Goal: Transaction & Acquisition: Obtain resource

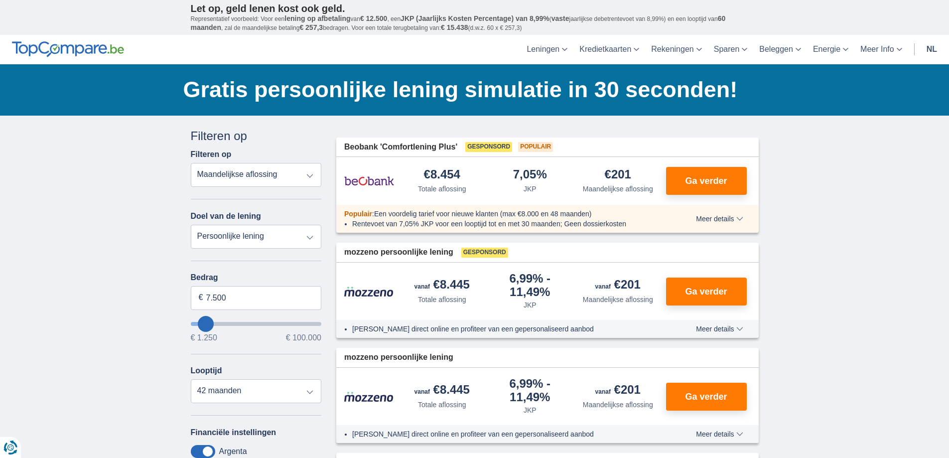
scroll to position [624, 0]
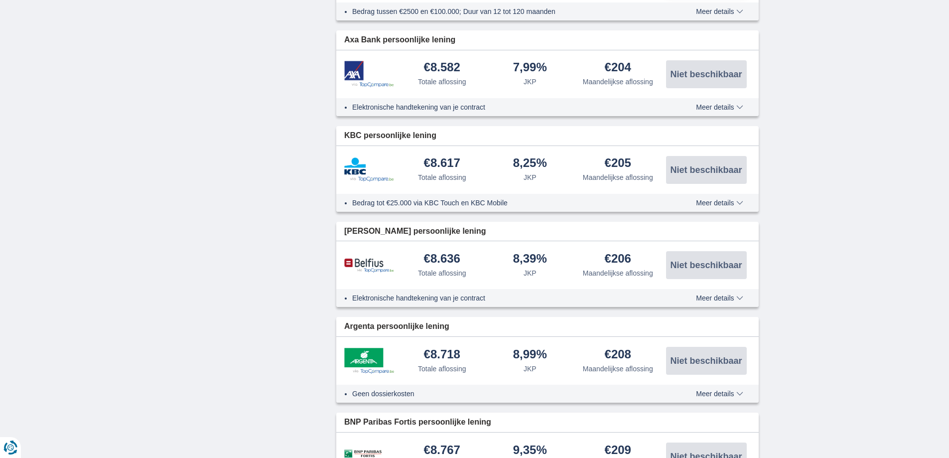
drag, startPoint x: 948, startPoint y: 123, endPoint x: 956, endPoint y: 108, distance: 16.9
click at [925, 107] on div "× widget.non-eligible-application.title widget.non-eligible-application.text no…" at bounding box center [474, 159] width 949 height 1334
click at [902, 119] on div "× widget.non-eligible-application.title widget.non-eligible-application.text no…" at bounding box center [474, 159] width 949 height 1334
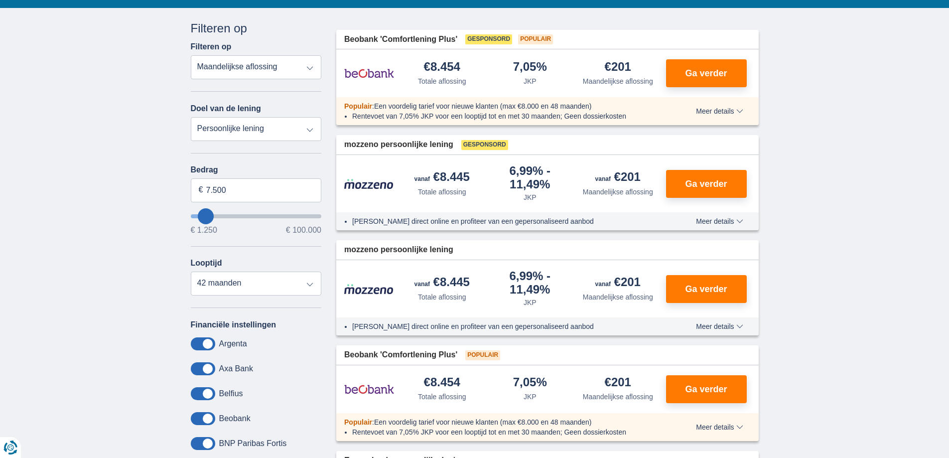
scroll to position [79, 0]
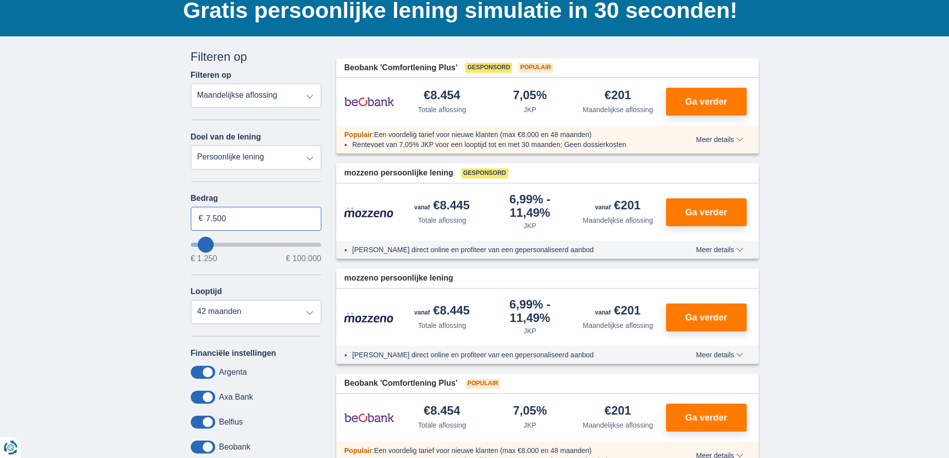
click at [300, 213] on input "7.500" at bounding box center [256, 219] width 131 height 24
type input "10.000"
type input "10250"
select select "48"
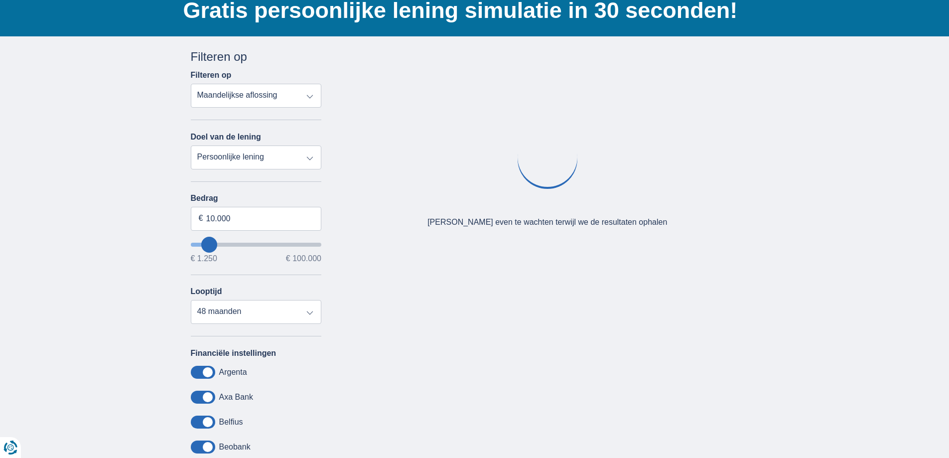
click at [306, 180] on div "Annuleren Filters Filteren op Filteren op Totale aflossing JKP Maandelijkse afl…" at bounding box center [256, 277] width 131 height 459
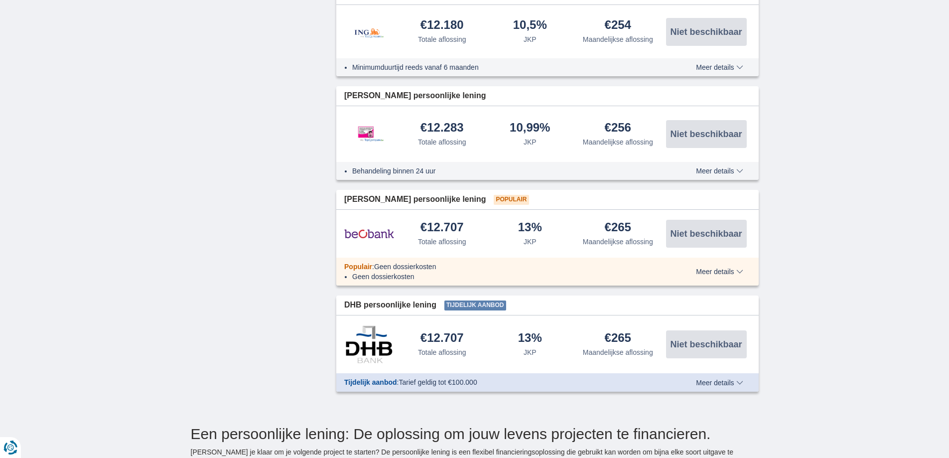
scroll to position [1033, 0]
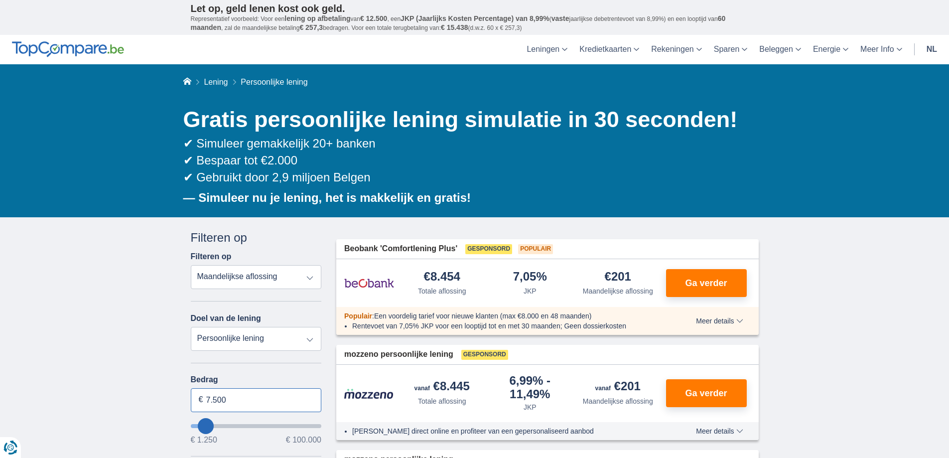
drag, startPoint x: 231, startPoint y: 396, endPoint x: 179, endPoint y: 399, distance: 51.9
type input "15.000"
type input "15250"
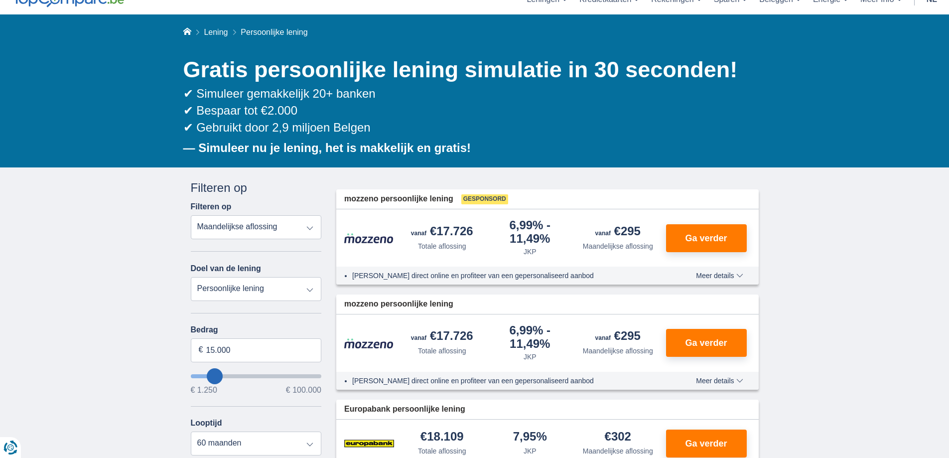
scroll to position [221, 0]
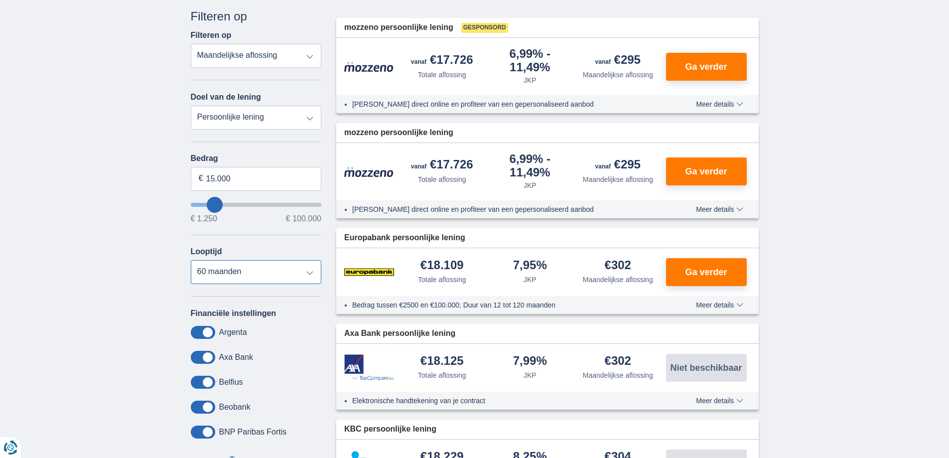
click at [247, 272] on select "12 maanden 18 maanden 24 maanden 30 maanden 36 maanden 42 maanden 48 maanden 60…" at bounding box center [256, 272] width 131 height 24
select select "24"
click at [191, 260] on select "12 maanden 18 maanden 24 maanden 30 maanden 36 maanden 42 maanden 48 maanden 60…" at bounding box center [256, 272] width 131 height 24
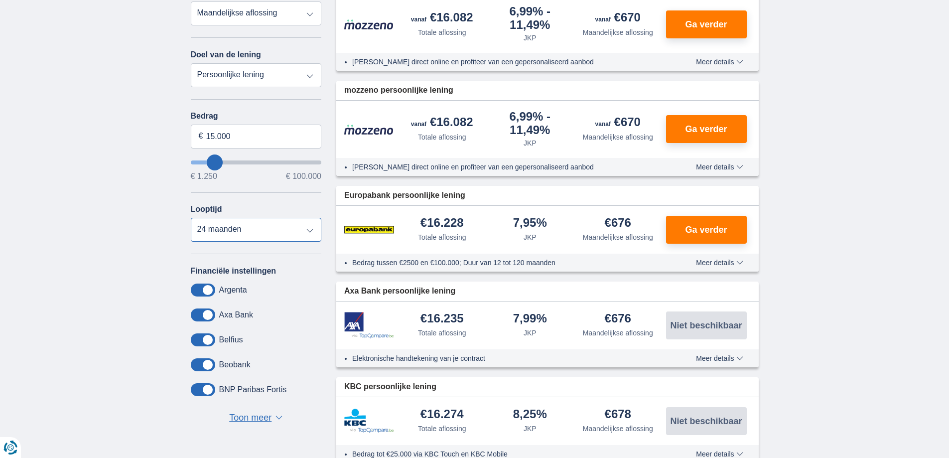
scroll to position [273, 0]
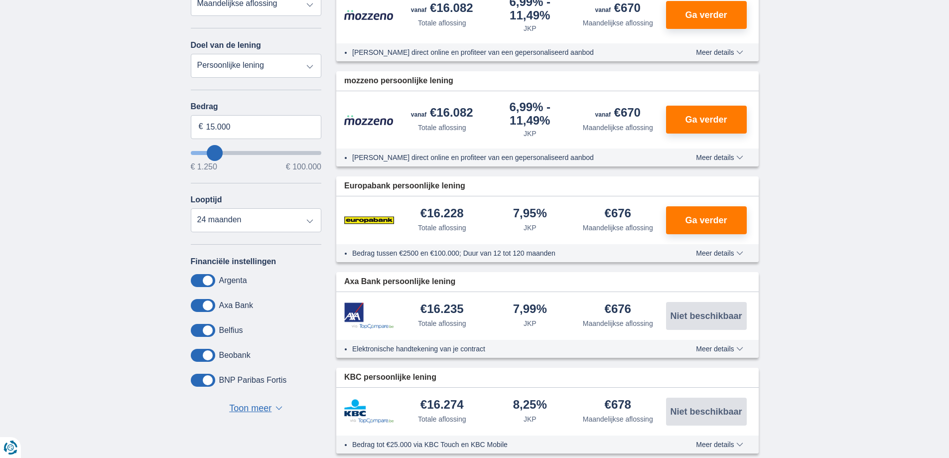
click at [276, 409] on span "▼" at bounding box center [278, 408] width 7 height 4
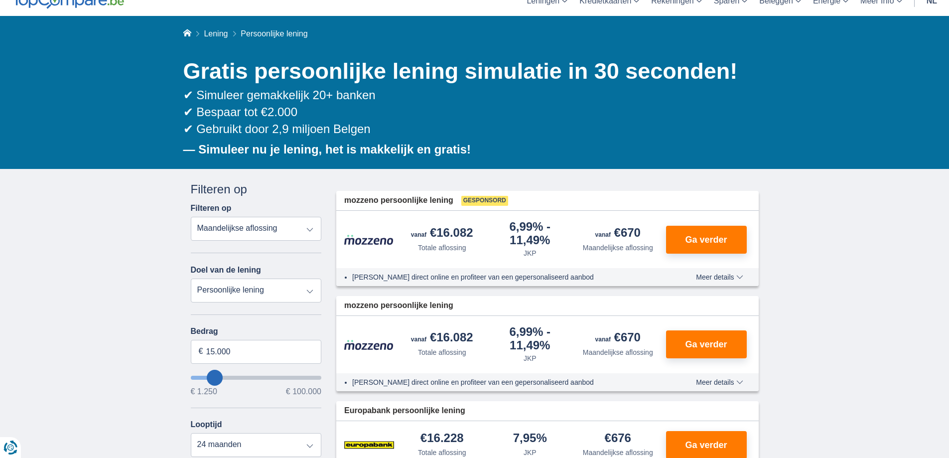
scroll to position [53, 0]
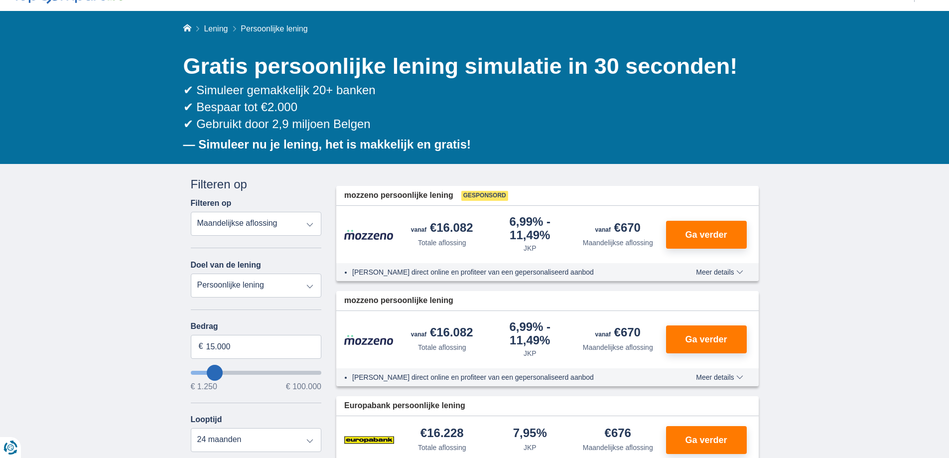
click at [717, 274] on span "Meer details" at bounding box center [719, 271] width 47 height 7
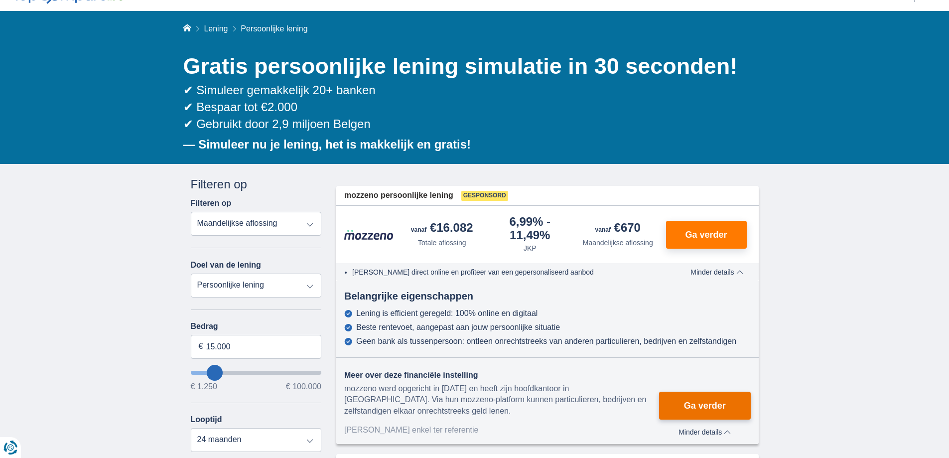
click at [721, 404] on span "Ga verder" at bounding box center [705, 405] width 42 height 9
